Goal: Task Accomplishment & Management: Manage account settings

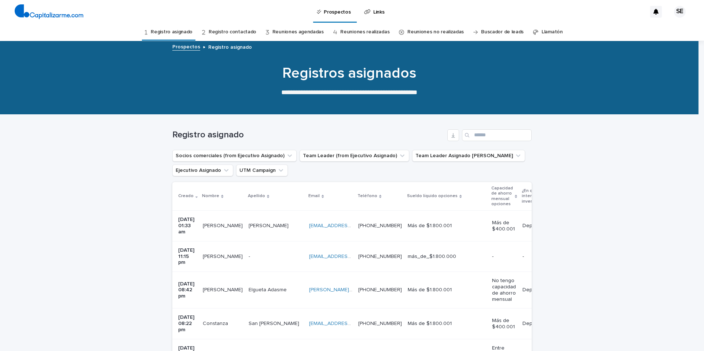
click at [352, 223] on p at bounding box center [330, 226] width 43 height 6
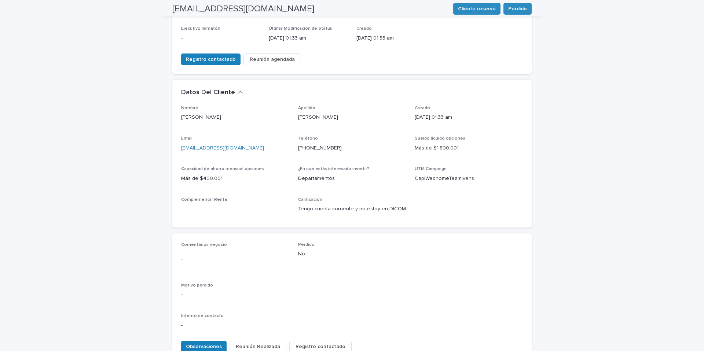
scroll to position [205, 0]
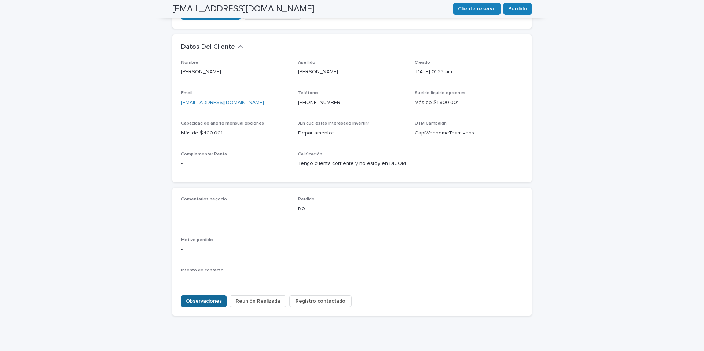
click at [204, 298] on span "Observaciones" at bounding box center [204, 301] width 36 height 7
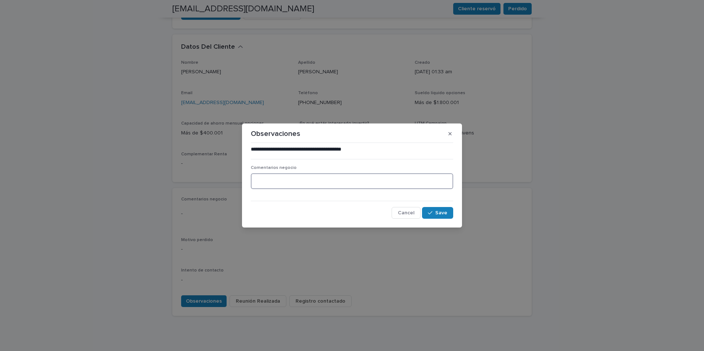
click at [268, 183] on textarea at bounding box center [352, 181] width 202 height 16
type textarea "**********"
click at [437, 212] on span "Save" at bounding box center [441, 212] width 12 height 5
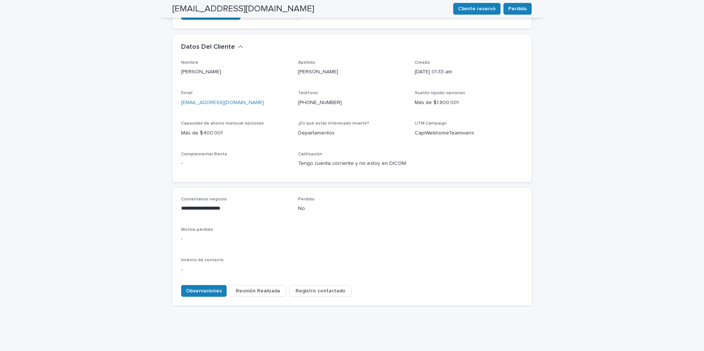
scroll to position [195, 0]
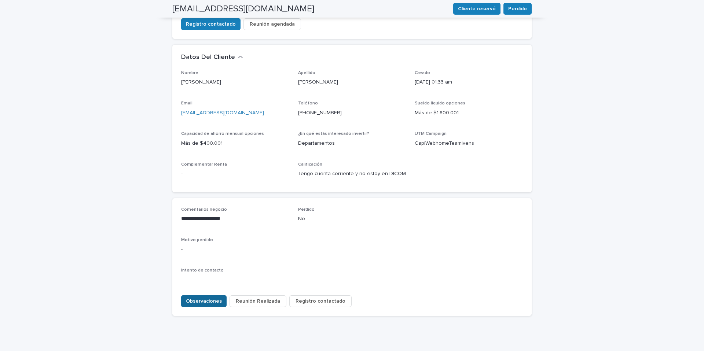
click at [214, 298] on span "Observaciones" at bounding box center [204, 301] width 36 height 7
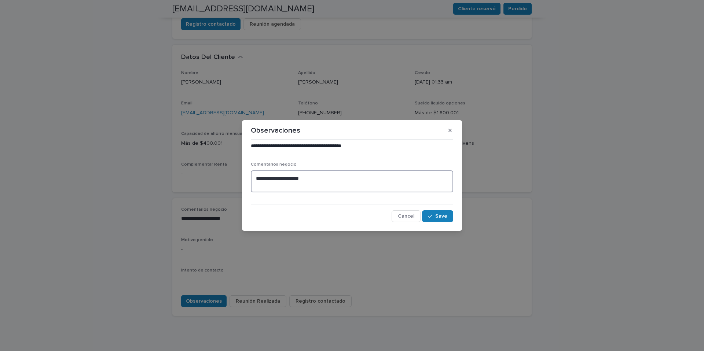
click at [257, 185] on textarea "**********" at bounding box center [352, 181] width 202 height 22
type textarea "**********"
click at [449, 213] on button "Save" at bounding box center [437, 216] width 31 height 12
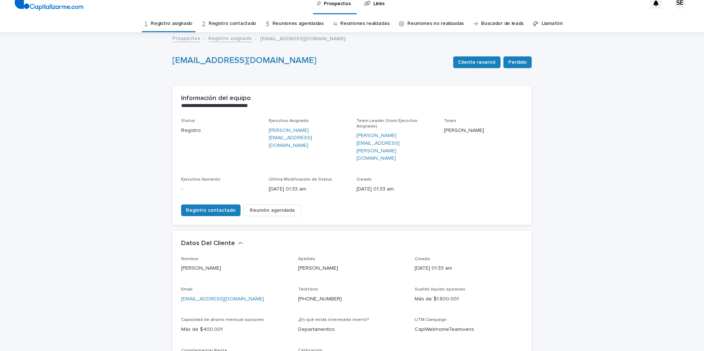
scroll to position [0, 0]
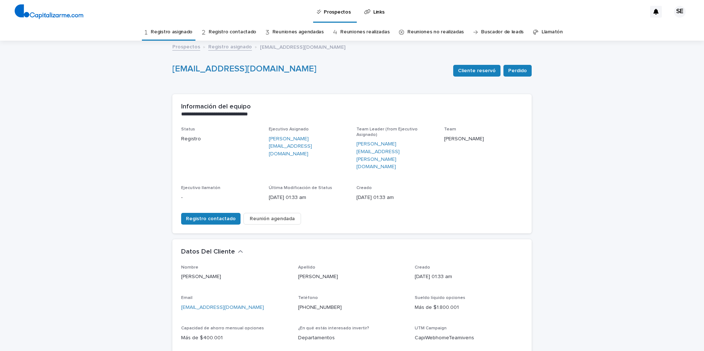
click at [179, 32] on link "Registro asignado" at bounding box center [172, 31] width 42 height 17
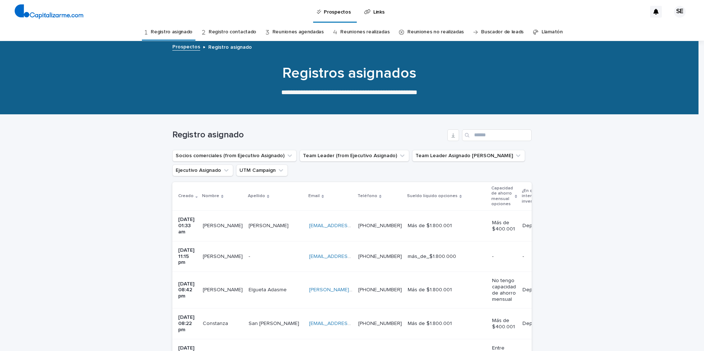
click at [179, 32] on link "Registro asignado" at bounding box center [172, 31] width 42 height 17
click at [277, 247] on td "- -" at bounding box center [276, 256] width 60 height 30
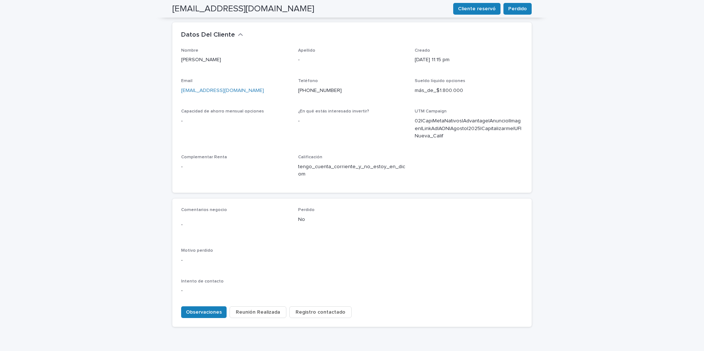
scroll to position [218, 0]
click at [208, 308] on span "Observaciones" at bounding box center [204, 311] width 36 height 7
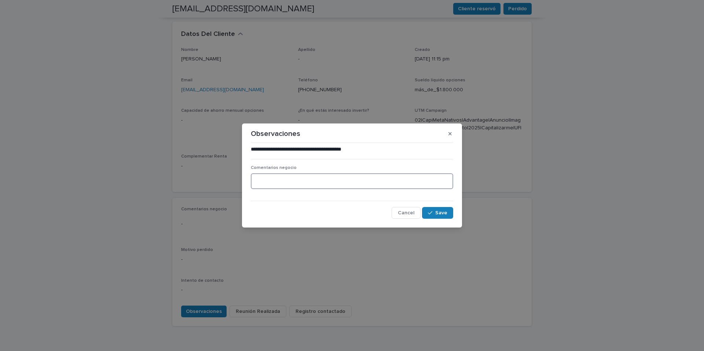
click at [279, 182] on textarea at bounding box center [352, 181] width 202 height 16
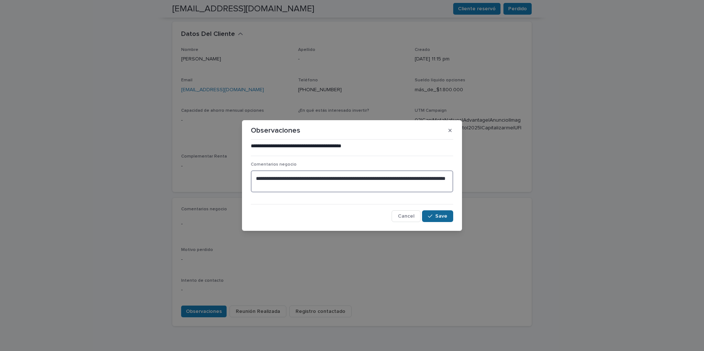
type textarea "**********"
click at [445, 219] on button "Save" at bounding box center [437, 216] width 31 height 12
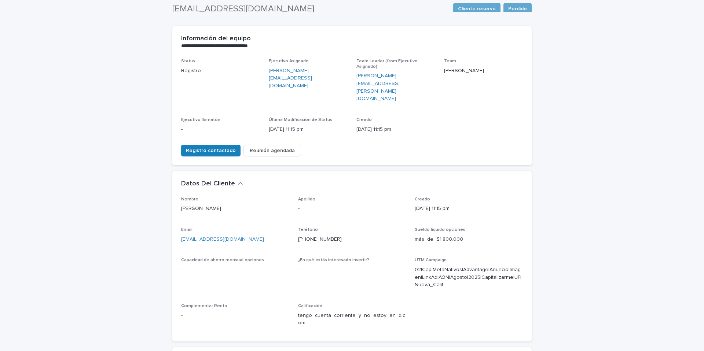
scroll to position [11, 0]
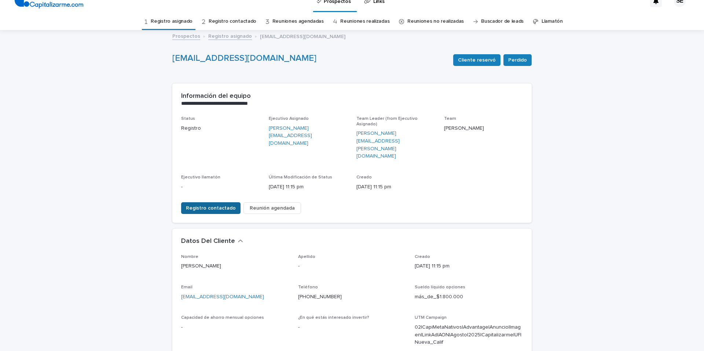
click at [217, 205] on span "Registro contactado" at bounding box center [211, 208] width 50 height 7
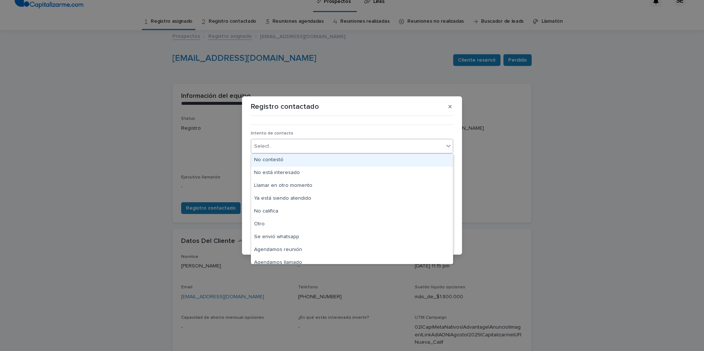
click at [449, 146] on icon at bounding box center [448, 146] width 4 height 3
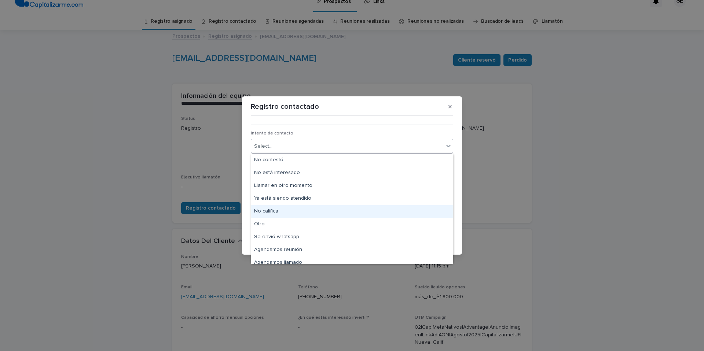
click at [281, 212] on div "No califica" at bounding box center [352, 211] width 202 height 13
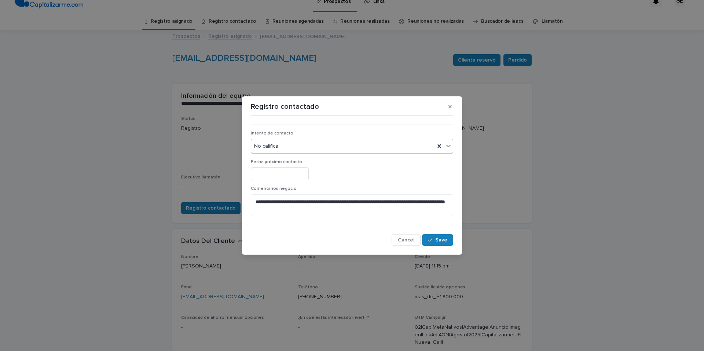
click at [450, 146] on icon at bounding box center [448, 145] width 7 height 7
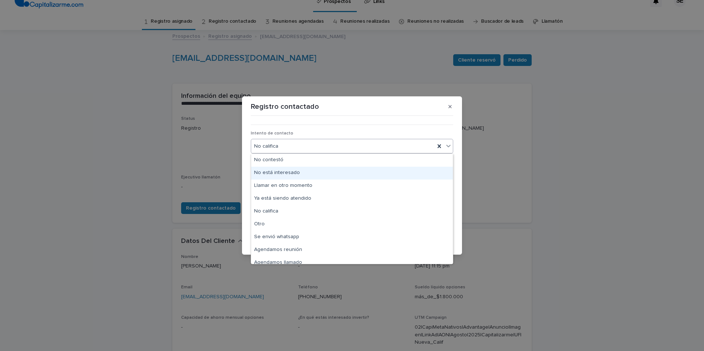
click at [293, 174] on div "No está interesado" at bounding box center [352, 173] width 202 height 13
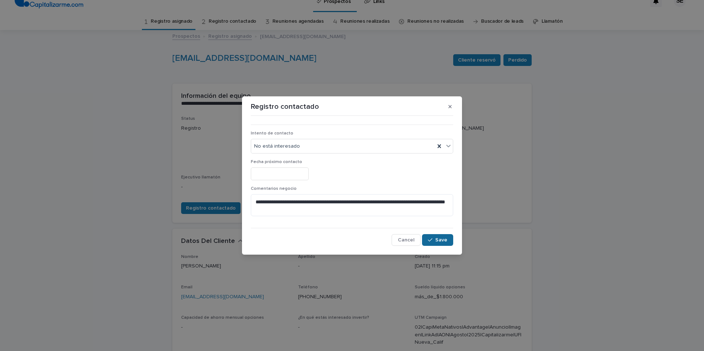
click at [442, 239] on span "Save" at bounding box center [441, 240] width 12 height 5
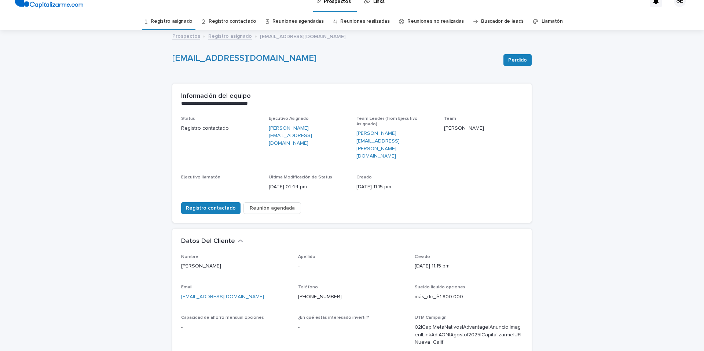
click at [186, 21] on link "Registro asignado" at bounding box center [172, 21] width 42 height 17
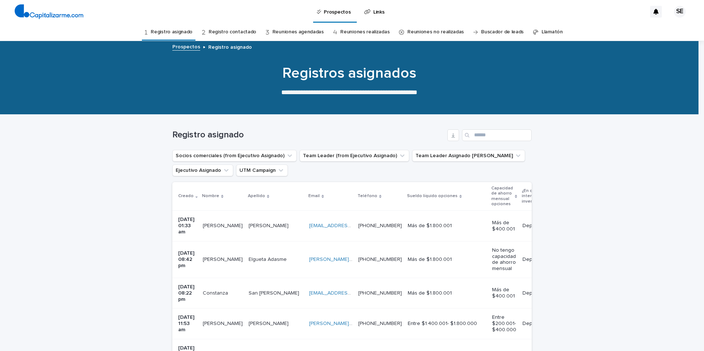
click at [352, 257] on p at bounding box center [330, 260] width 43 height 6
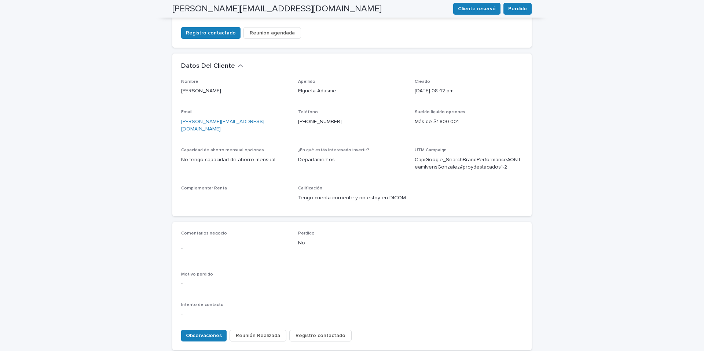
scroll to position [187, 0]
click at [208, 331] on span "Observaciones" at bounding box center [204, 334] width 36 height 7
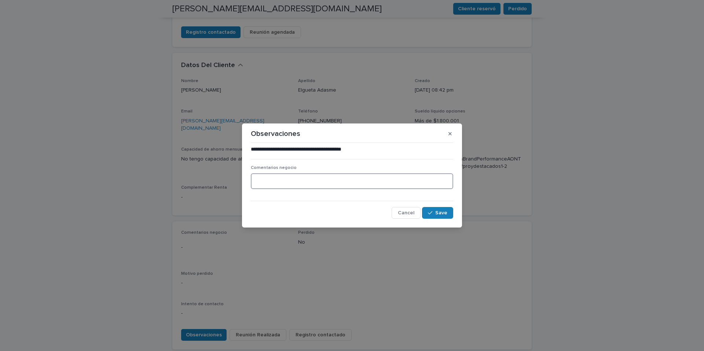
click at [280, 180] on textarea at bounding box center [352, 181] width 202 height 16
type textarea "**********"
click at [444, 211] on span "Save" at bounding box center [441, 212] width 12 height 5
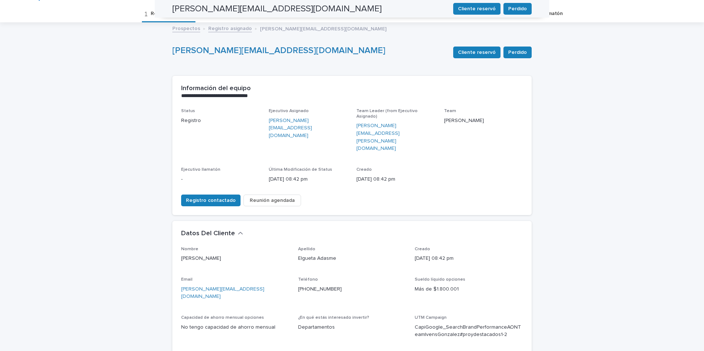
scroll to position [0, 0]
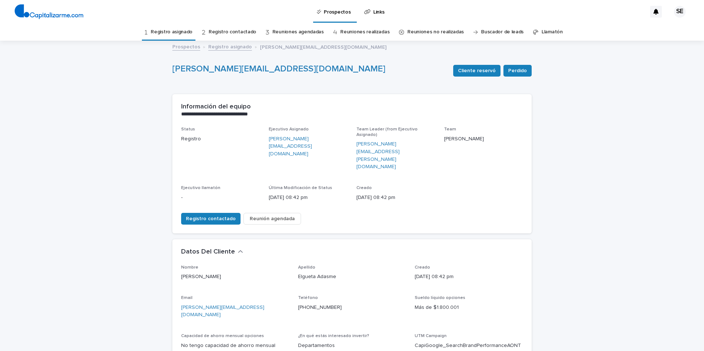
click at [177, 31] on link "Registro asignado" at bounding box center [172, 31] width 42 height 17
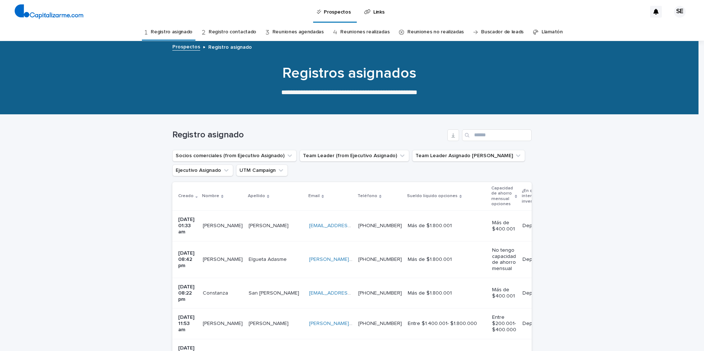
click at [237, 321] on p at bounding box center [223, 324] width 40 height 6
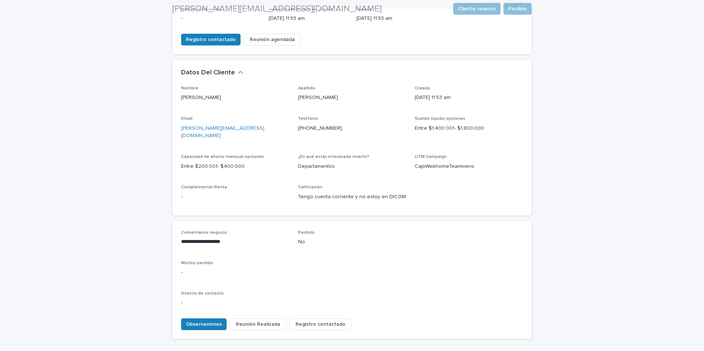
scroll to position [195, 0]
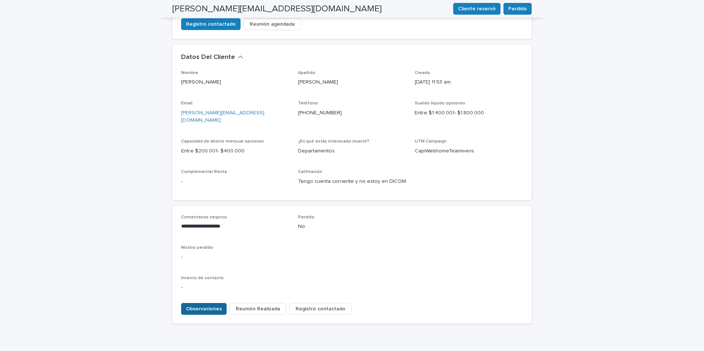
click at [206, 305] on span "Observaciones" at bounding box center [204, 308] width 36 height 7
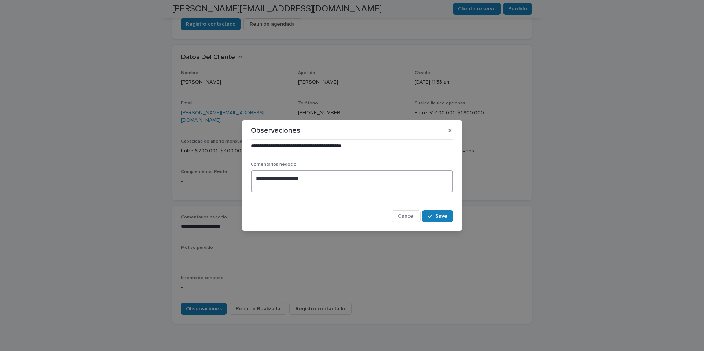
click at [260, 185] on textarea "**********" at bounding box center [352, 181] width 202 height 22
type textarea "**********"
click at [446, 217] on span "Save" at bounding box center [441, 216] width 12 height 5
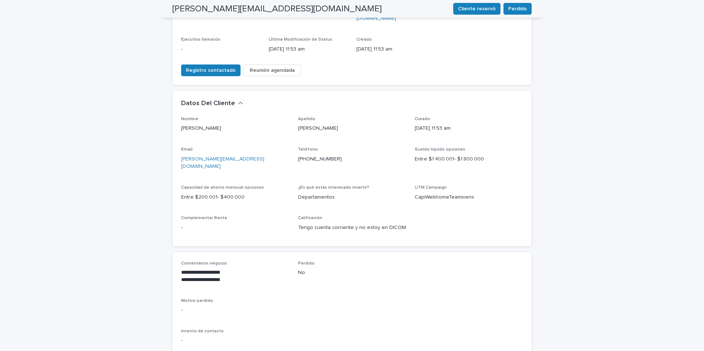
scroll to position [0, 0]
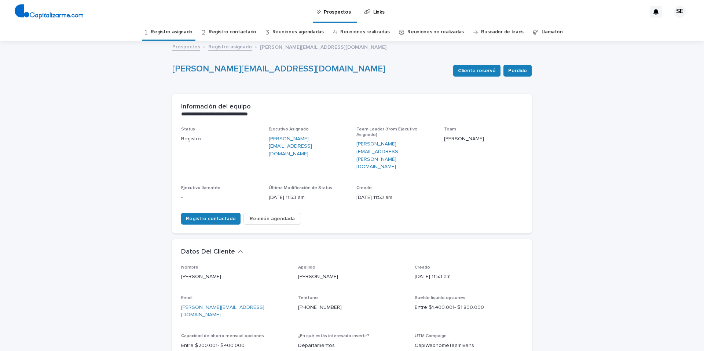
click at [184, 30] on link "Registro asignado" at bounding box center [172, 31] width 42 height 17
